Goal: Use online tool/utility: Utilize a website feature to perform a specific function

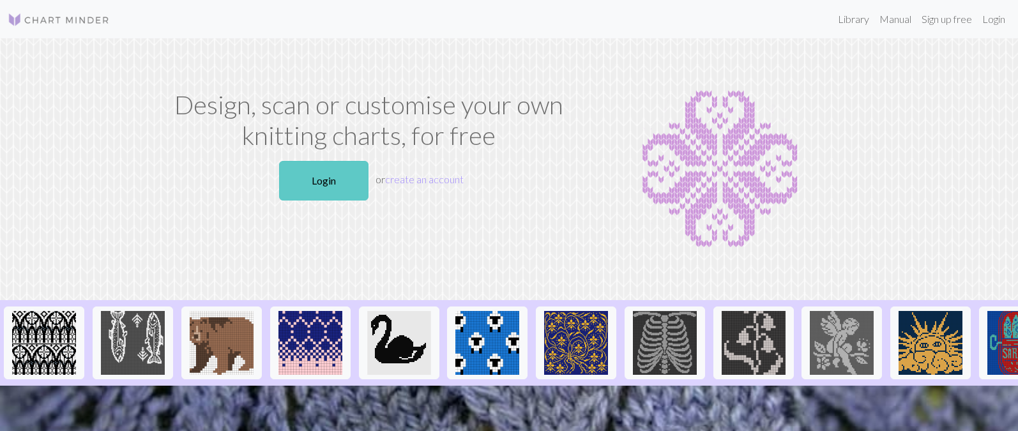
click at [314, 201] on link "Login" at bounding box center [323, 181] width 89 height 40
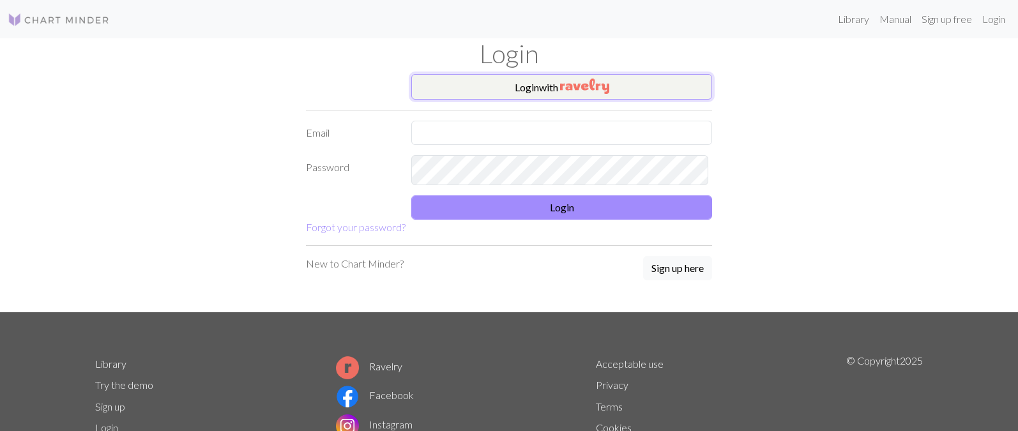
click at [497, 100] on button "Login with" at bounding box center [561, 87] width 301 height 26
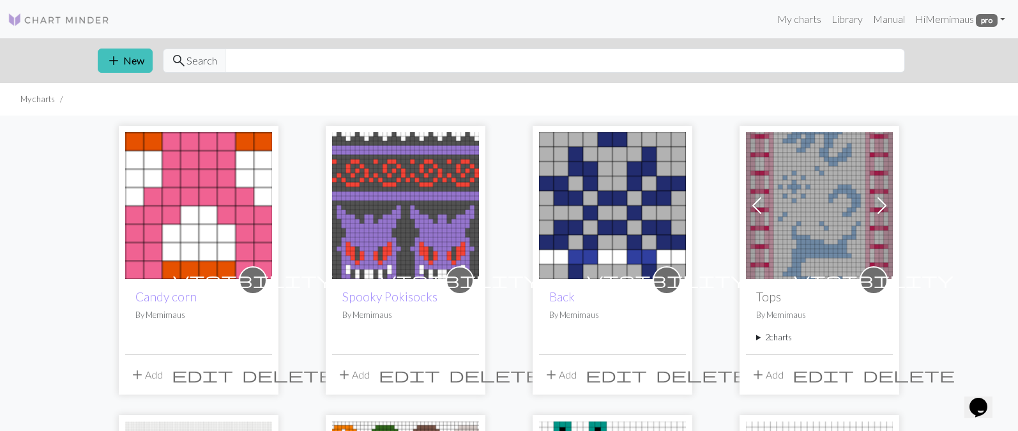
click at [201, 239] on img at bounding box center [198, 205] width 147 height 147
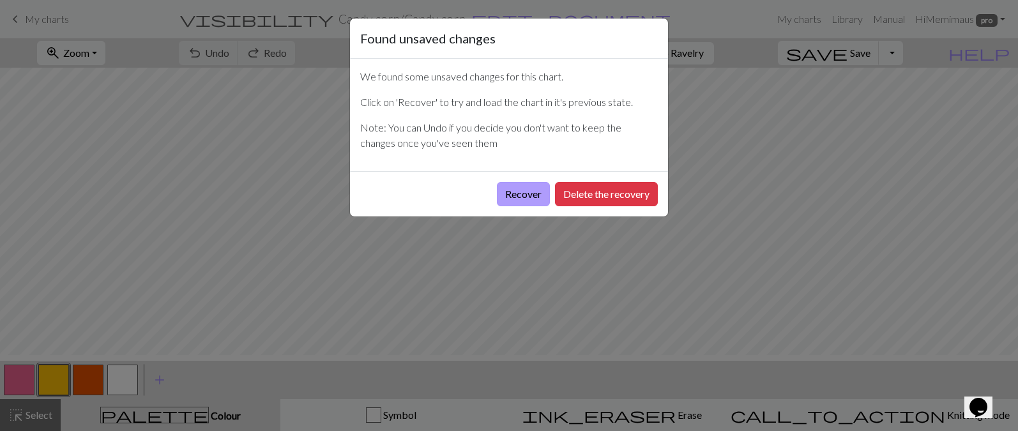
click at [497, 206] on button "Recover" at bounding box center [523, 194] width 53 height 24
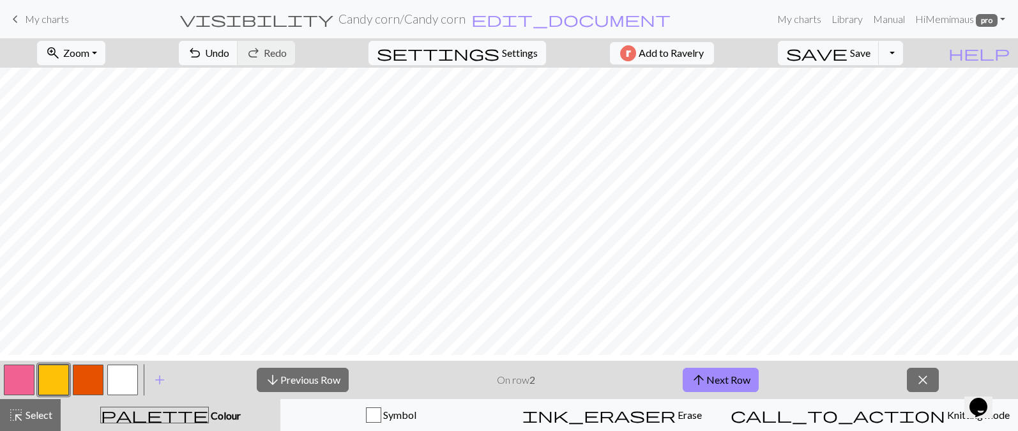
scroll to position [102, 0]
click at [719, 386] on button "arrow_upward Next Row" at bounding box center [721, 380] width 76 height 24
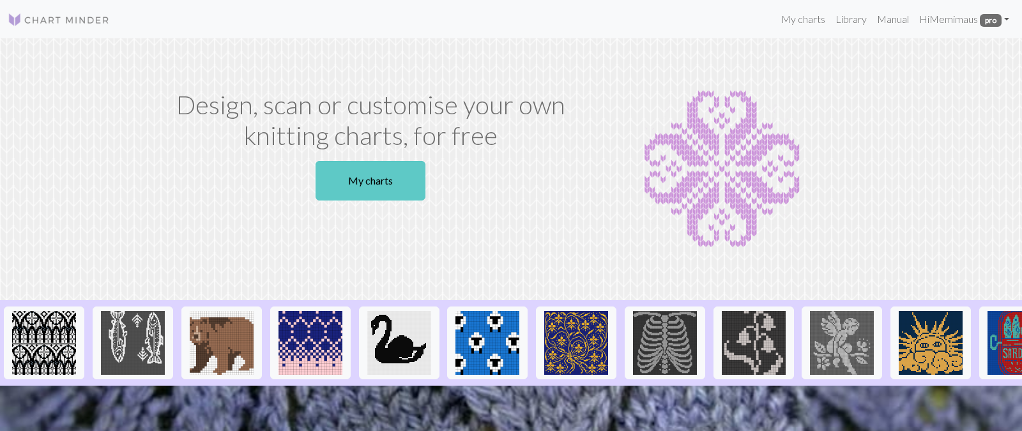
click at [367, 201] on link "My charts" at bounding box center [371, 181] width 110 height 40
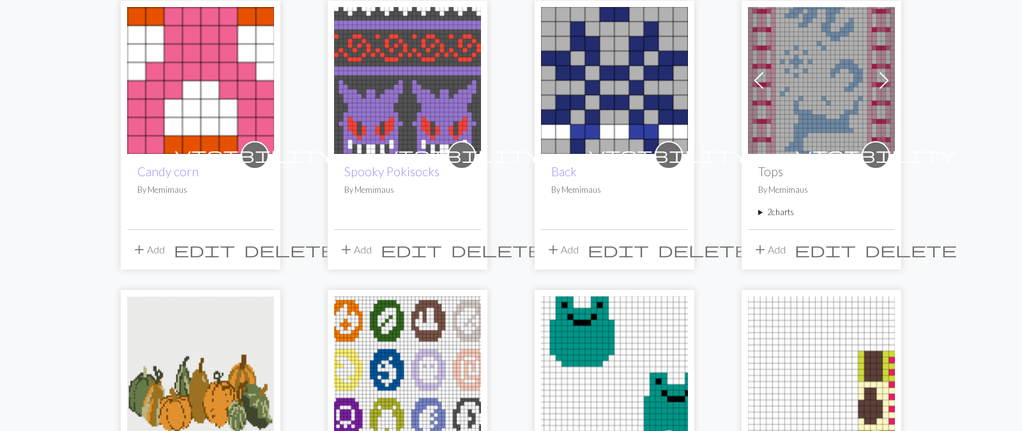
scroll to position [128, 0]
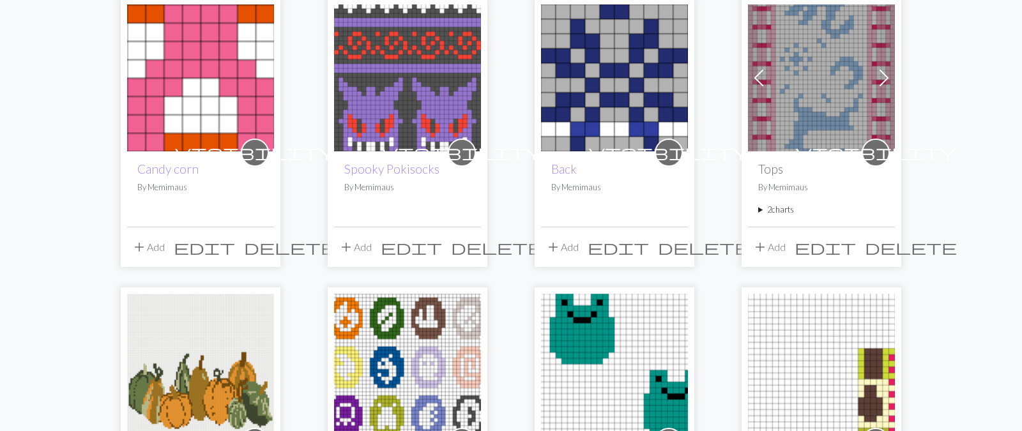
click at [790, 216] on summary "2 charts" at bounding box center [821, 210] width 126 height 12
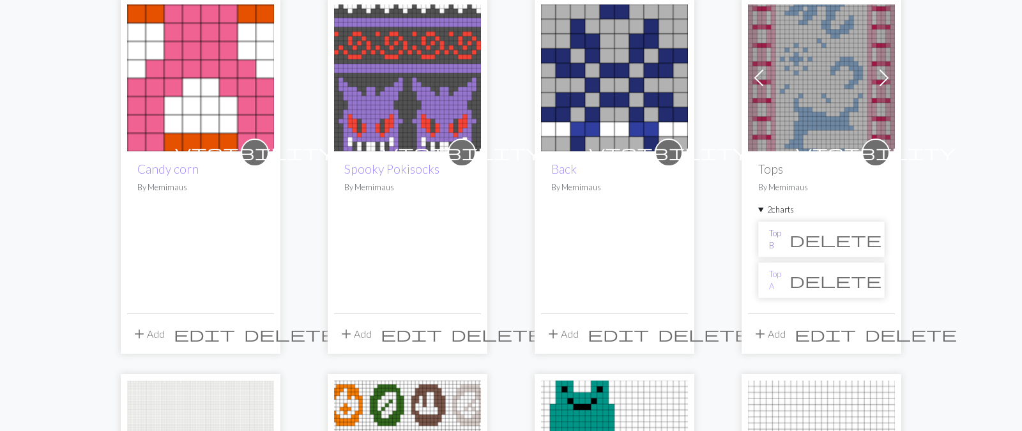
click at [781, 252] on link "Top B" at bounding box center [775, 239] width 12 height 24
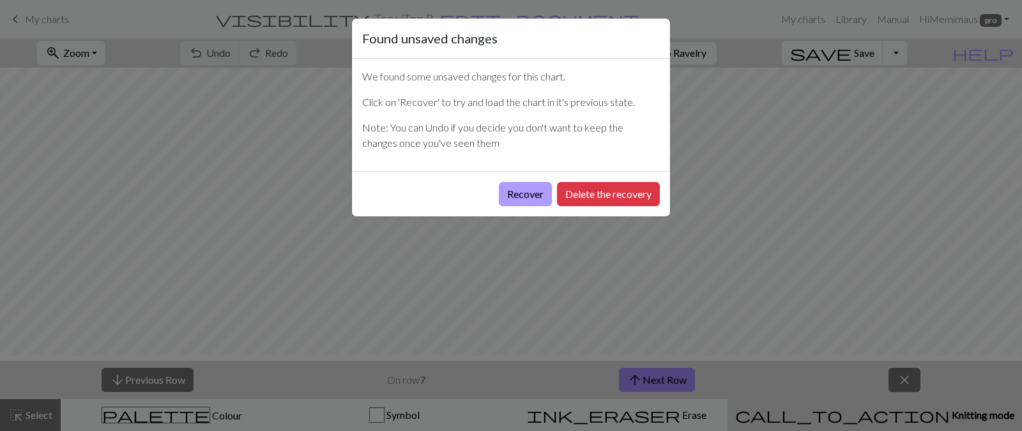
click at [499, 206] on button "Recover" at bounding box center [525, 194] width 53 height 24
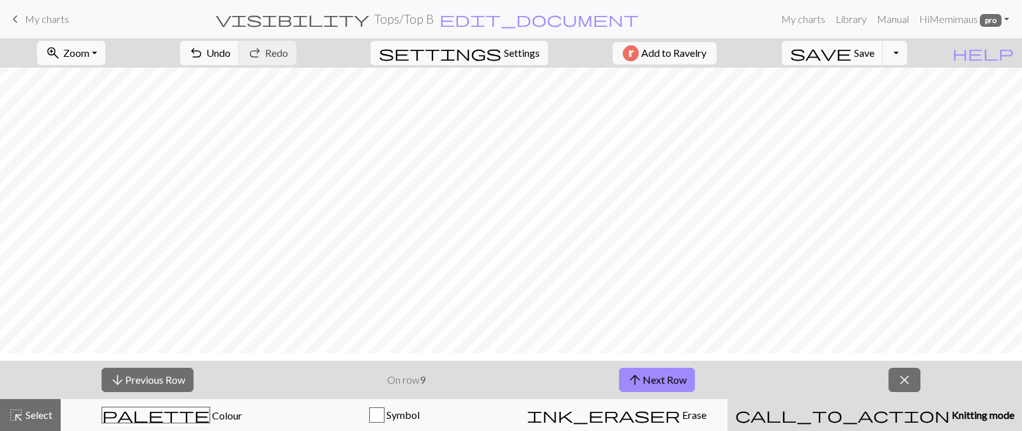
scroll to position [330, 0]
click at [657, 390] on button "arrow_upward Next Row" at bounding box center [657, 380] width 76 height 24
click at [656, 390] on button "arrow_upward Next Row" at bounding box center [659, 380] width 76 height 24
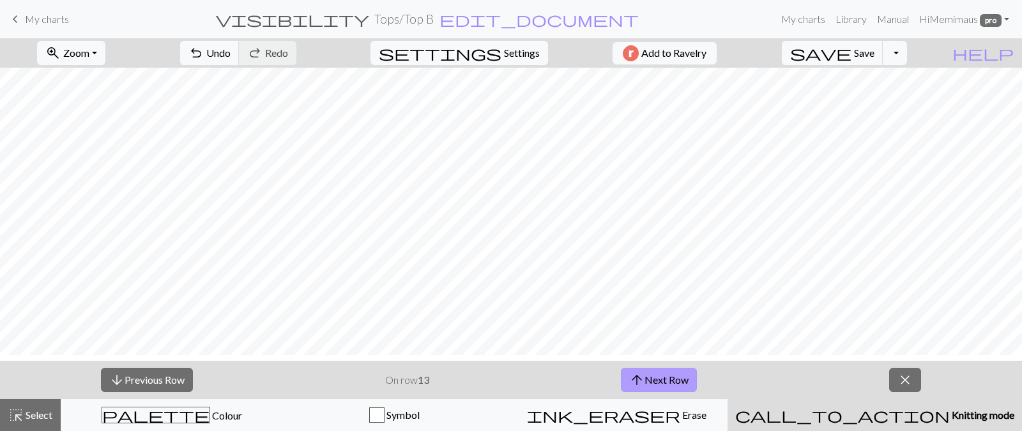
click at [655, 390] on button "arrow_upward Next Row" at bounding box center [659, 380] width 76 height 24
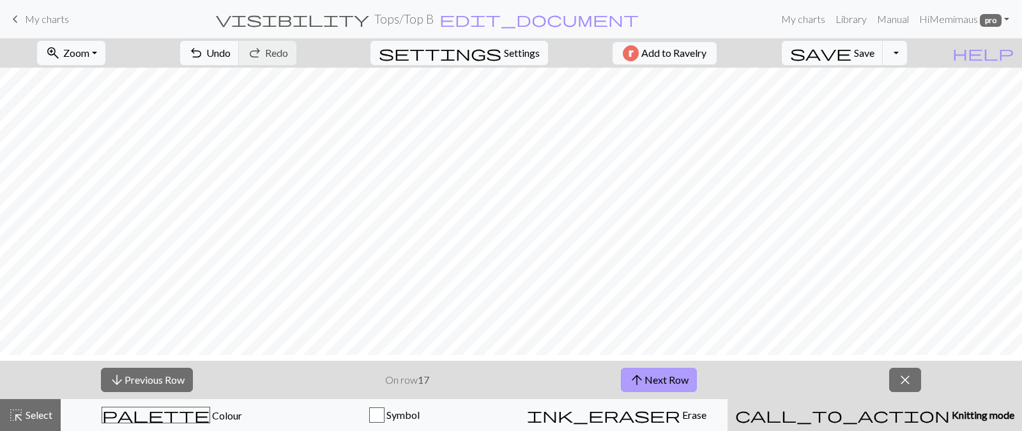
click at [655, 390] on button "arrow_upward Next Row" at bounding box center [659, 380] width 76 height 24
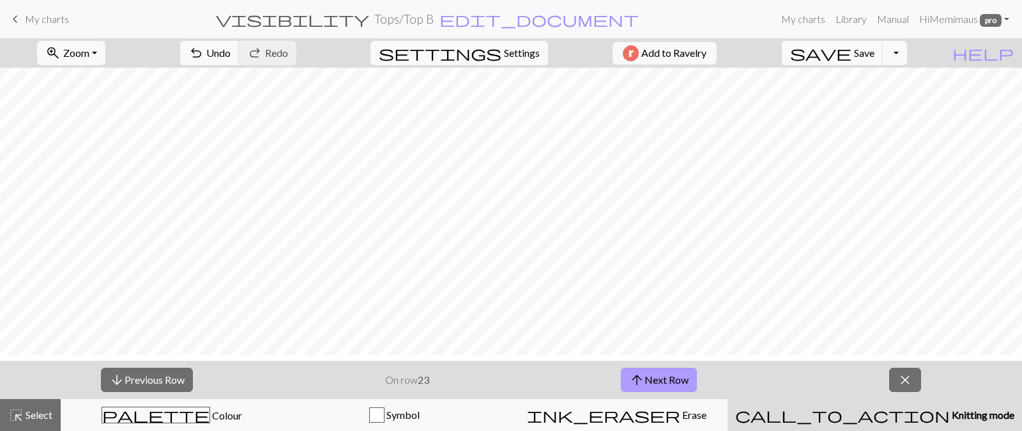
click at [655, 390] on button "arrow_upward Next Row" at bounding box center [659, 380] width 76 height 24
click at [148, 377] on button "arrow_downward Previous Row" at bounding box center [147, 380] width 92 height 24
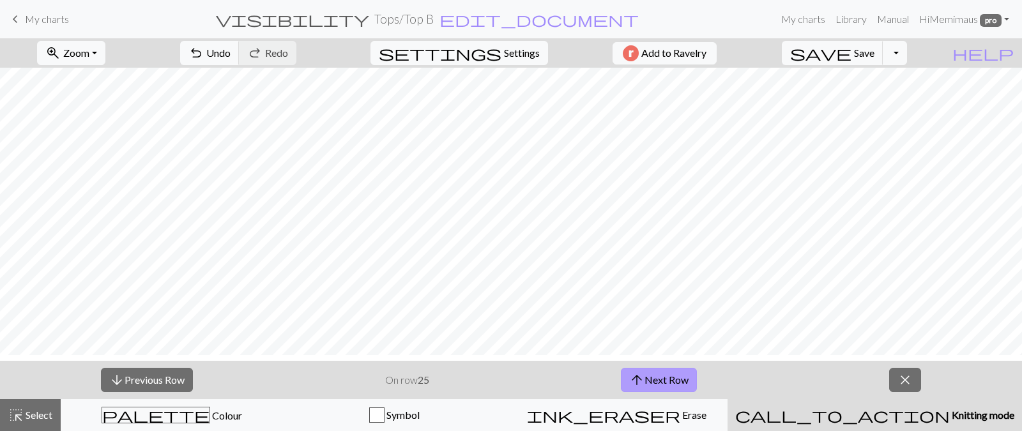
click at [678, 376] on button "arrow_upward Next Row" at bounding box center [659, 380] width 76 height 24
click at [677, 376] on button "arrow_upward Next Row" at bounding box center [659, 380] width 76 height 24
